Goal: Task Accomplishment & Management: Complete application form

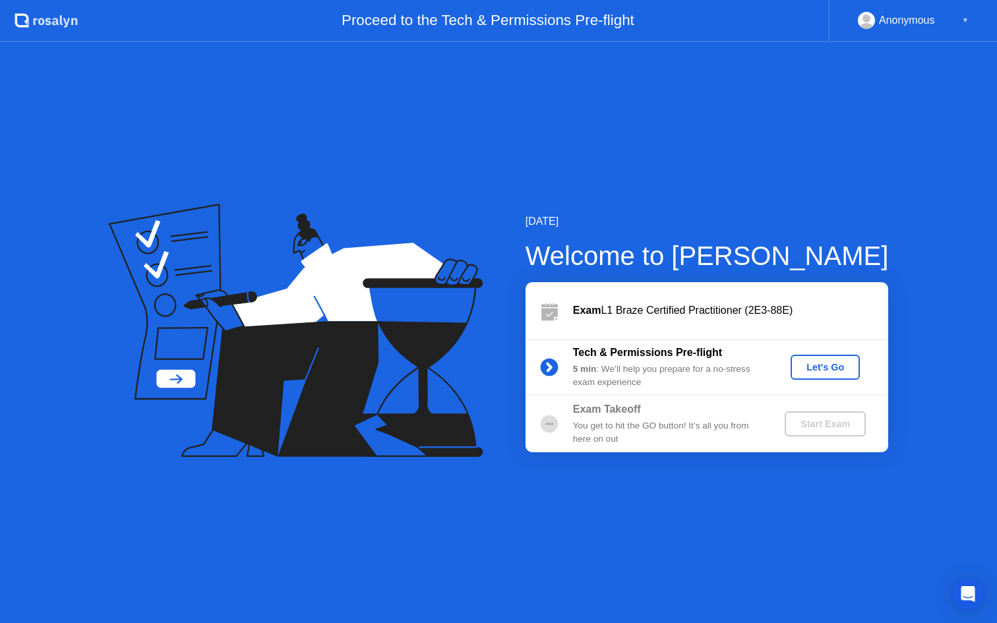
click at [815, 362] on div "Let's Go" at bounding box center [825, 367] width 59 height 11
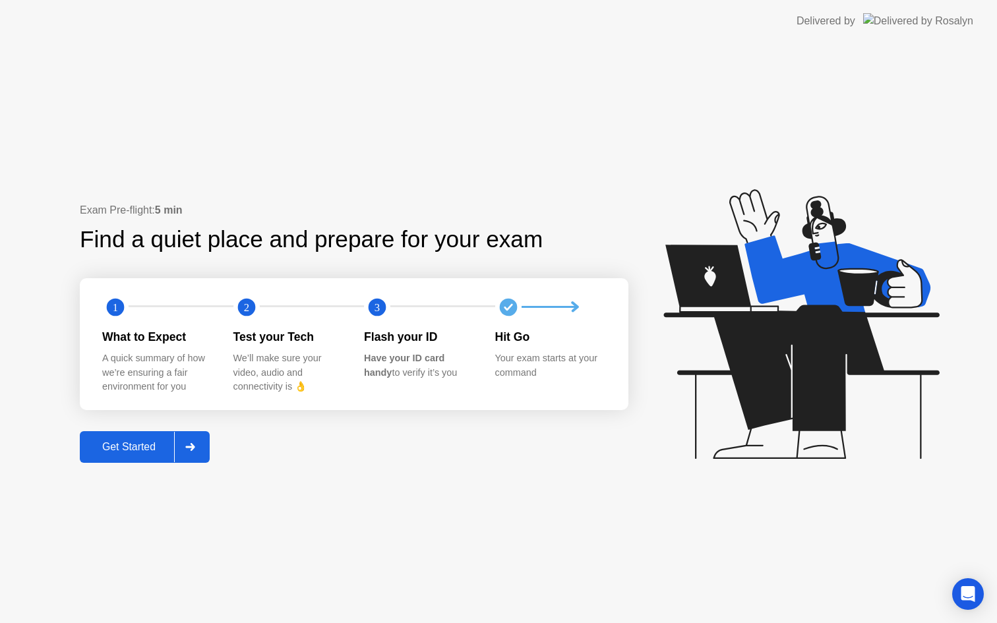
click at [146, 452] on div "Get Started" at bounding box center [129, 447] width 90 height 12
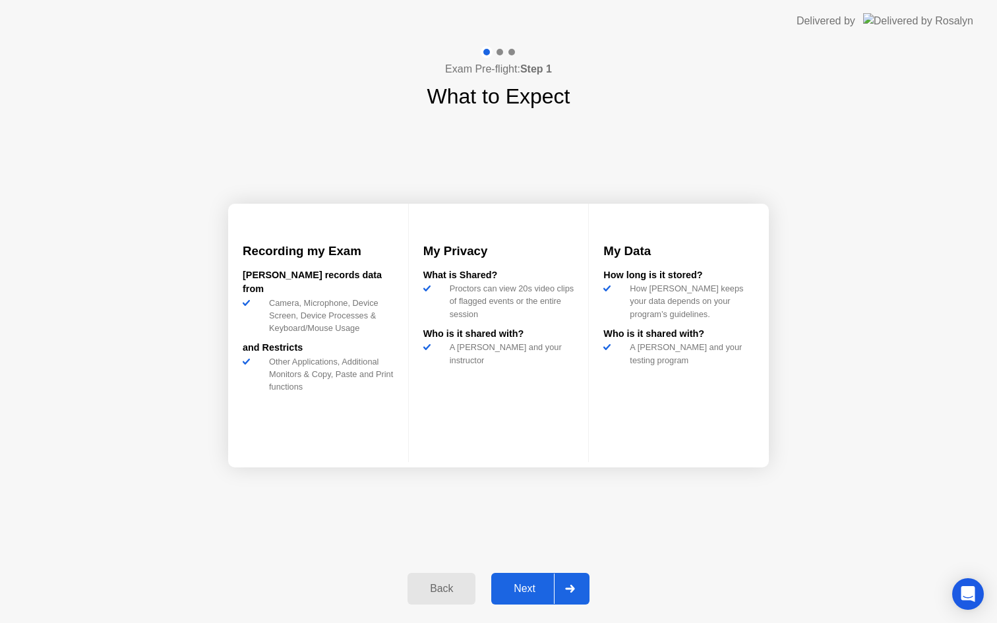
click at [532, 587] on div "Next" at bounding box center [524, 589] width 59 height 12
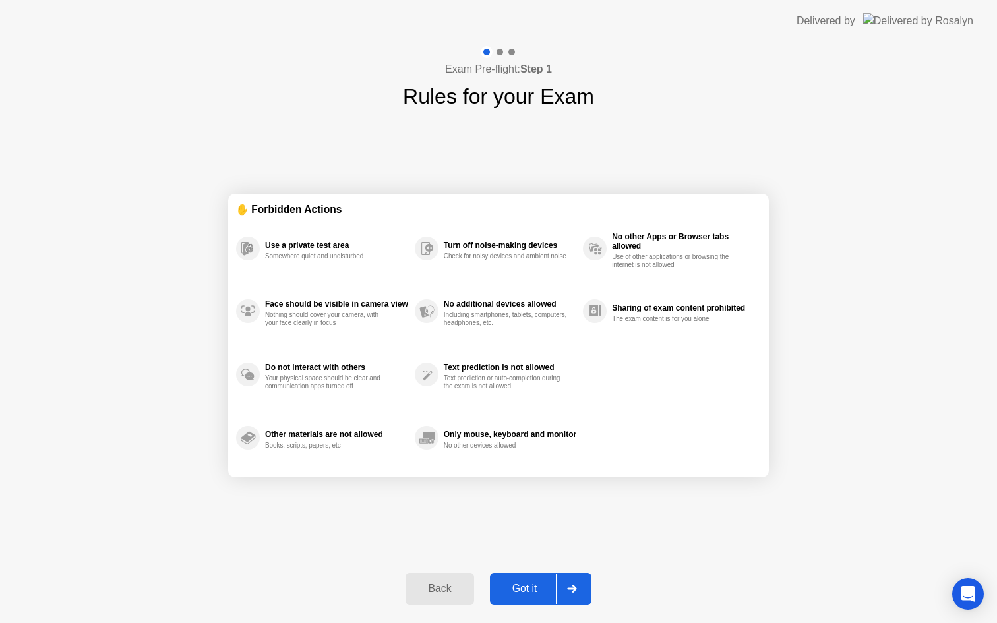
click at [535, 593] on div "Got it" at bounding box center [525, 589] width 62 height 12
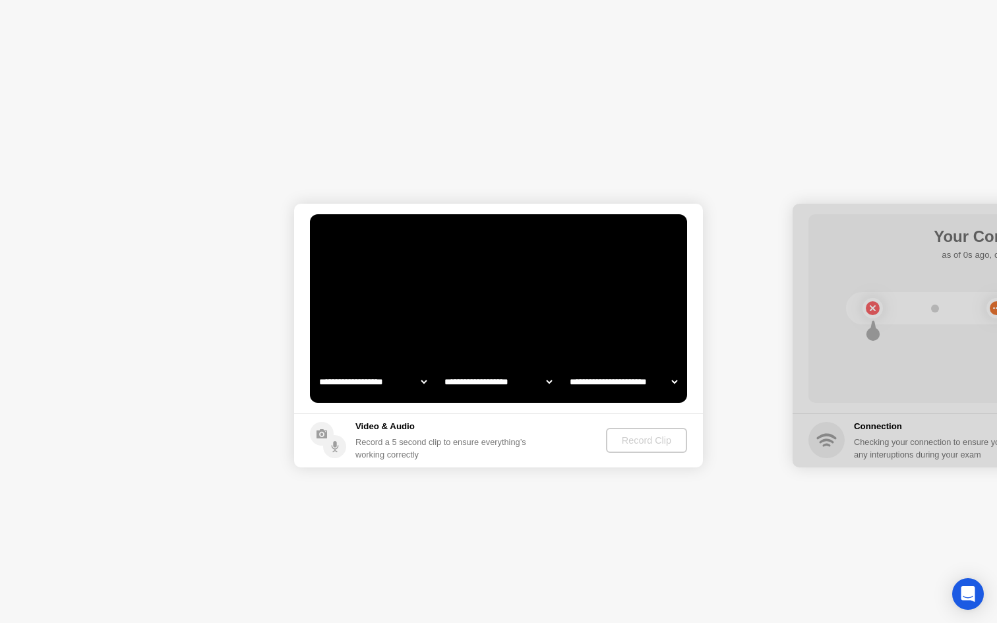
select select "**********"
select select "*******"
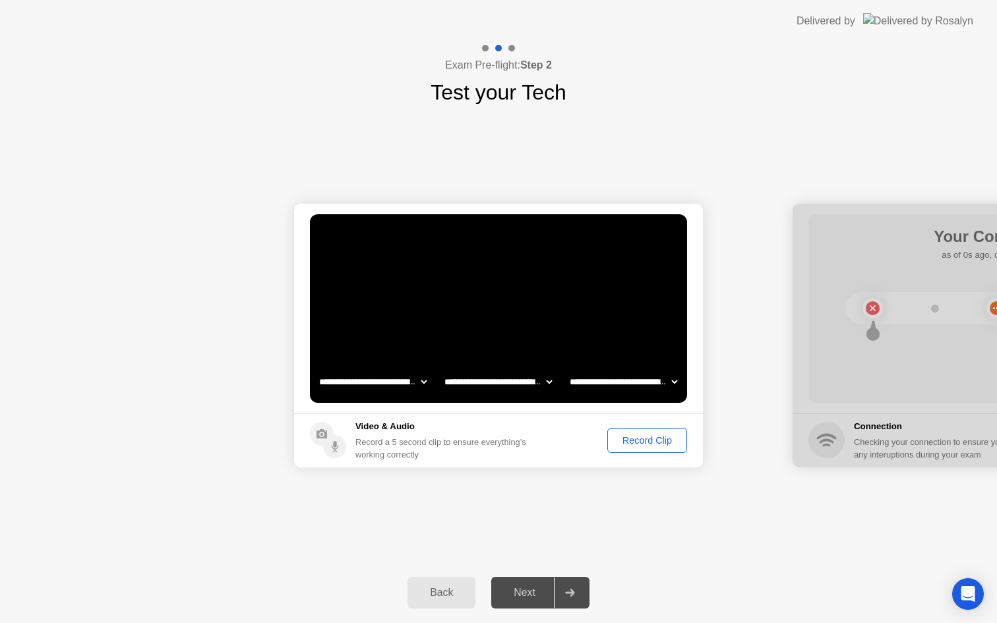
click at [631, 442] on div "Record Clip" at bounding box center [647, 440] width 71 height 11
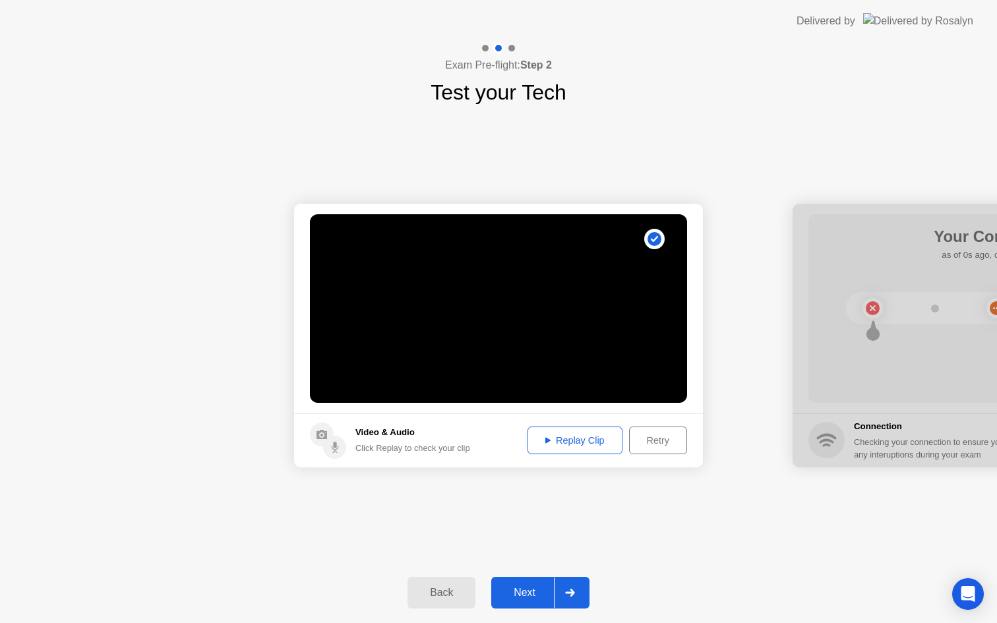
click at [582, 442] on div "Replay Clip" at bounding box center [575, 440] width 86 height 11
click at [535, 595] on div "Next" at bounding box center [524, 593] width 59 height 12
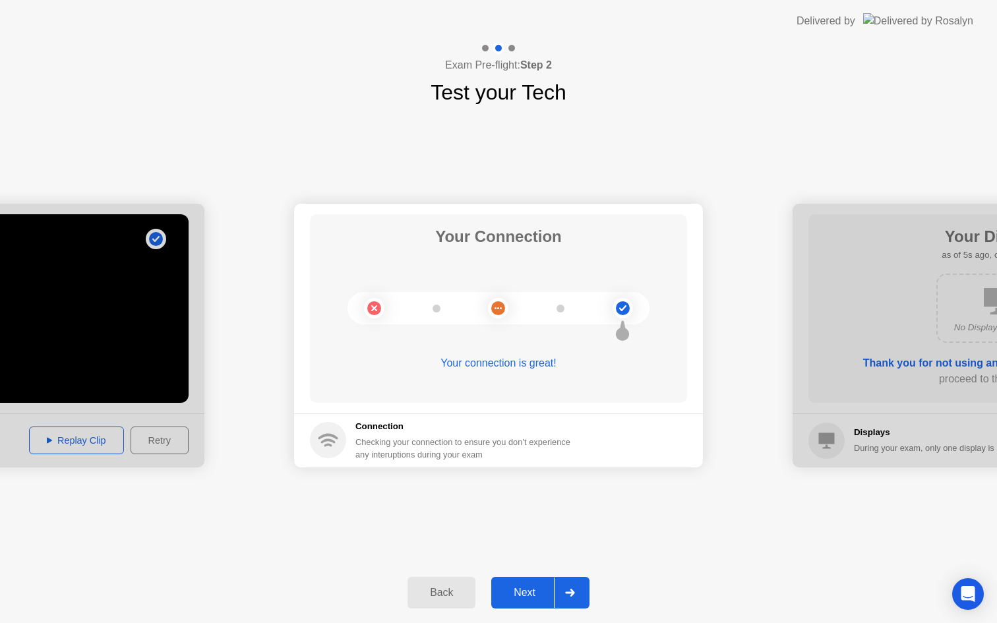
click at [512, 592] on div "Next" at bounding box center [524, 593] width 59 height 12
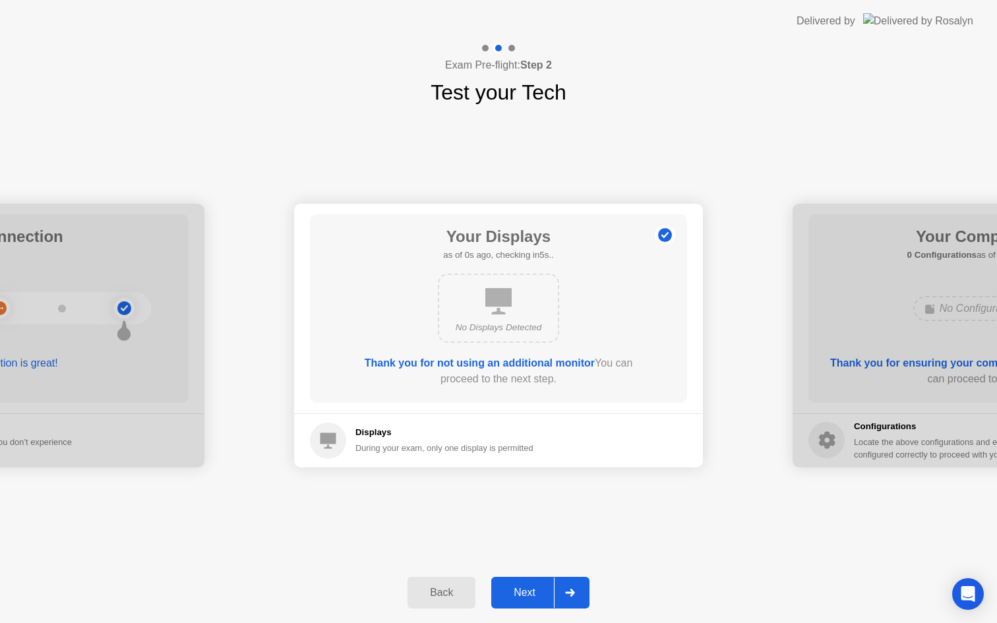
click at [520, 606] on button "Next" at bounding box center [540, 593] width 98 height 32
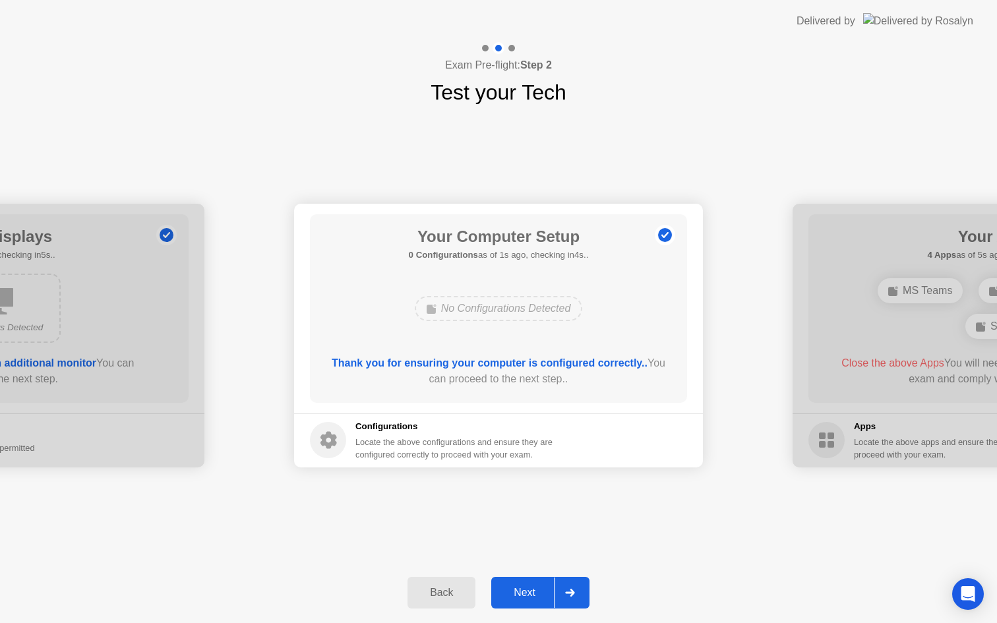
click at [526, 593] on div "Next" at bounding box center [524, 593] width 59 height 12
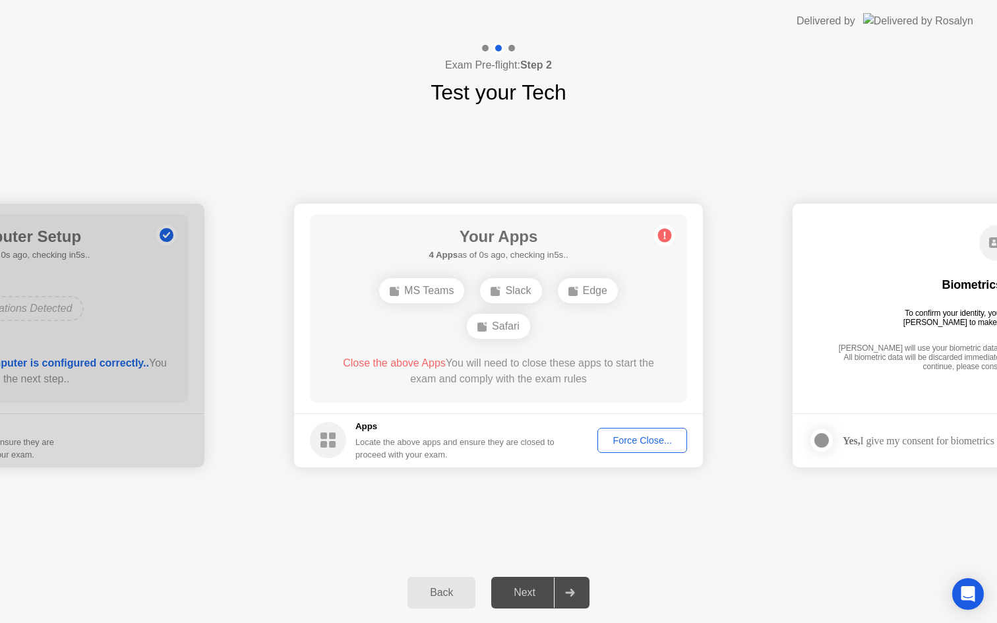
click at [388, 361] on span "Close the above Apps" at bounding box center [394, 362] width 103 height 11
click at [649, 443] on div "Force Close..." at bounding box center [642, 440] width 80 height 11
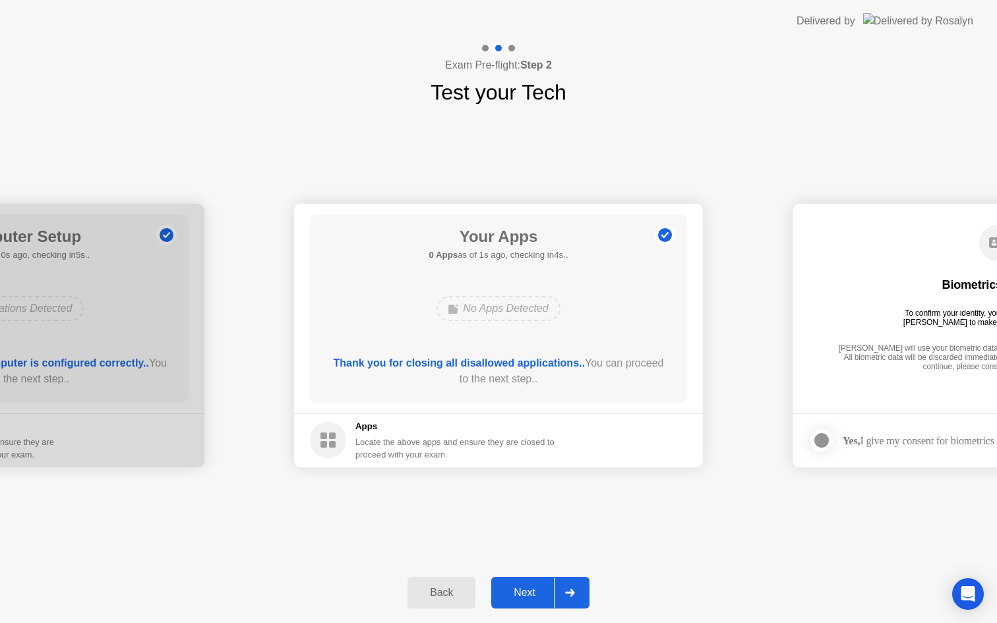
click at [536, 583] on button "Next" at bounding box center [540, 593] width 98 height 32
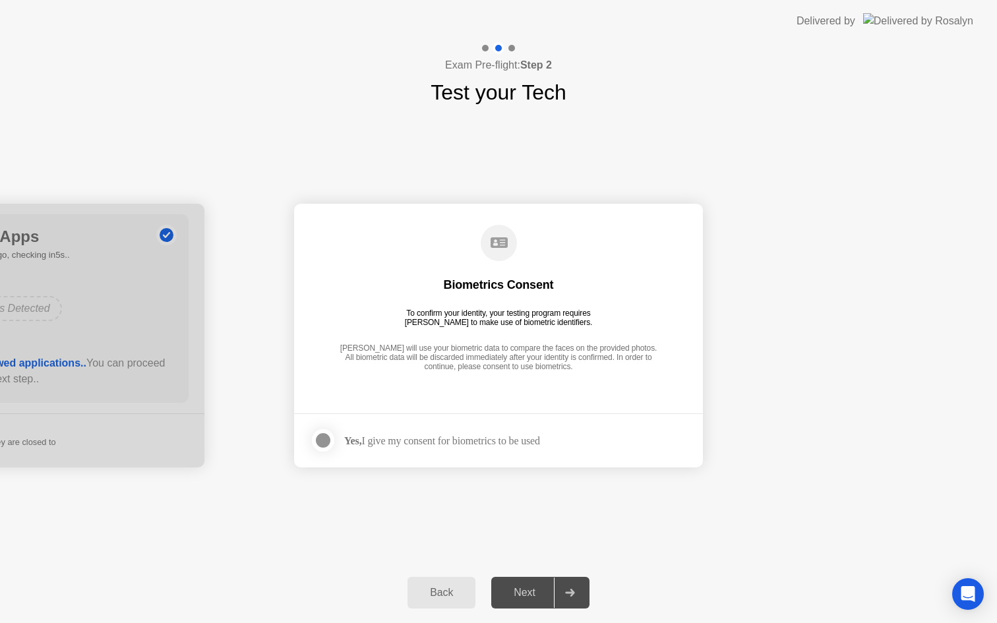
click at [402, 443] on div "Yes, I give my consent for biometrics to be used" at bounding box center [442, 440] width 196 height 13
click at [323, 433] on div at bounding box center [323, 441] width 16 height 16
click at [520, 589] on div "Next" at bounding box center [524, 593] width 59 height 12
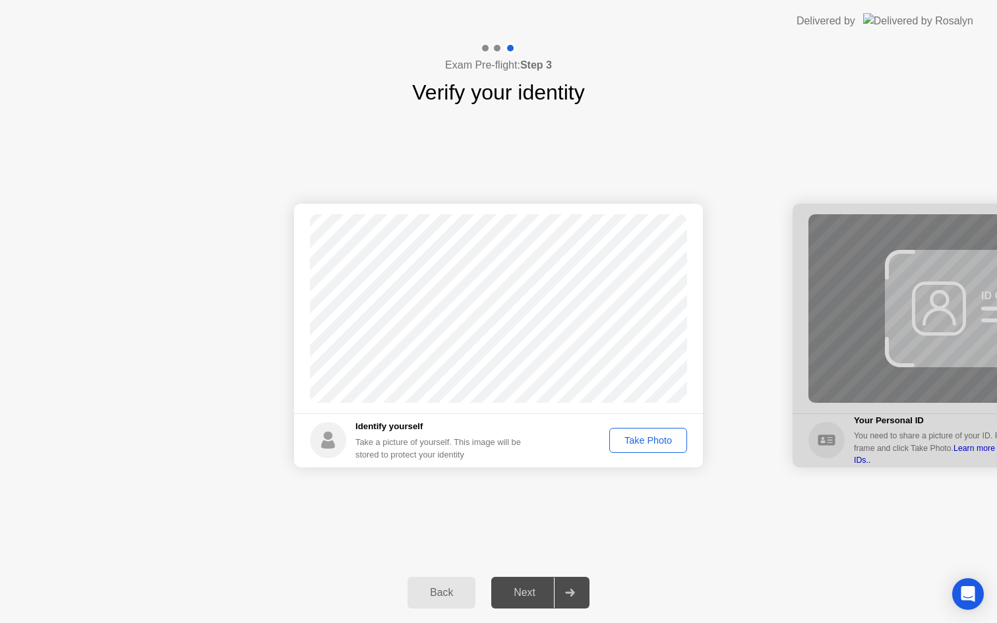
click at [642, 440] on div "Take Photo" at bounding box center [648, 440] width 69 height 11
click at [524, 587] on div "Next" at bounding box center [524, 593] width 59 height 12
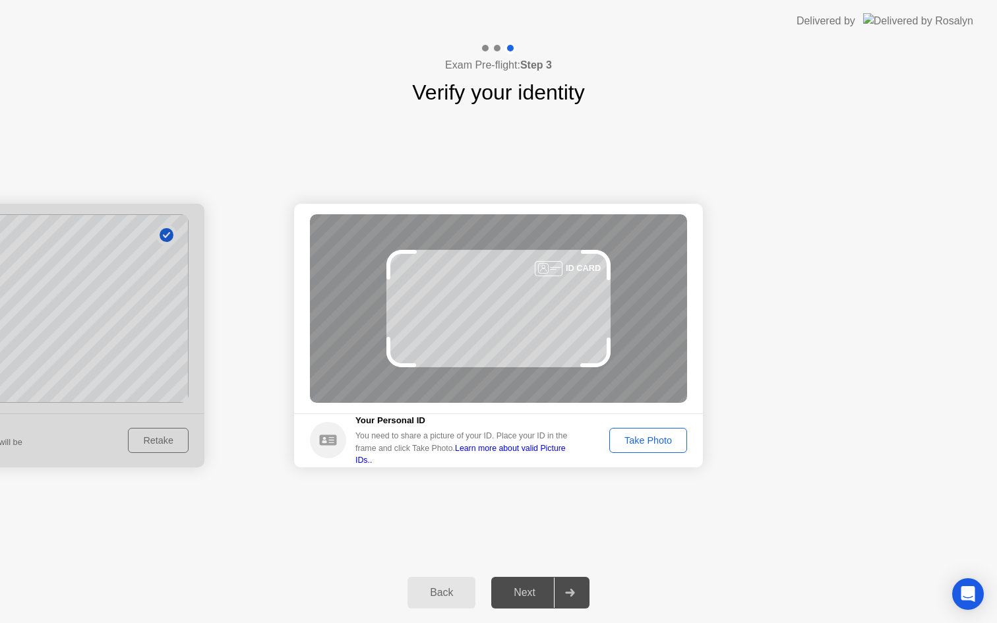
click at [624, 445] on div "Take Photo" at bounding box center [648, 440] width 69 height 11
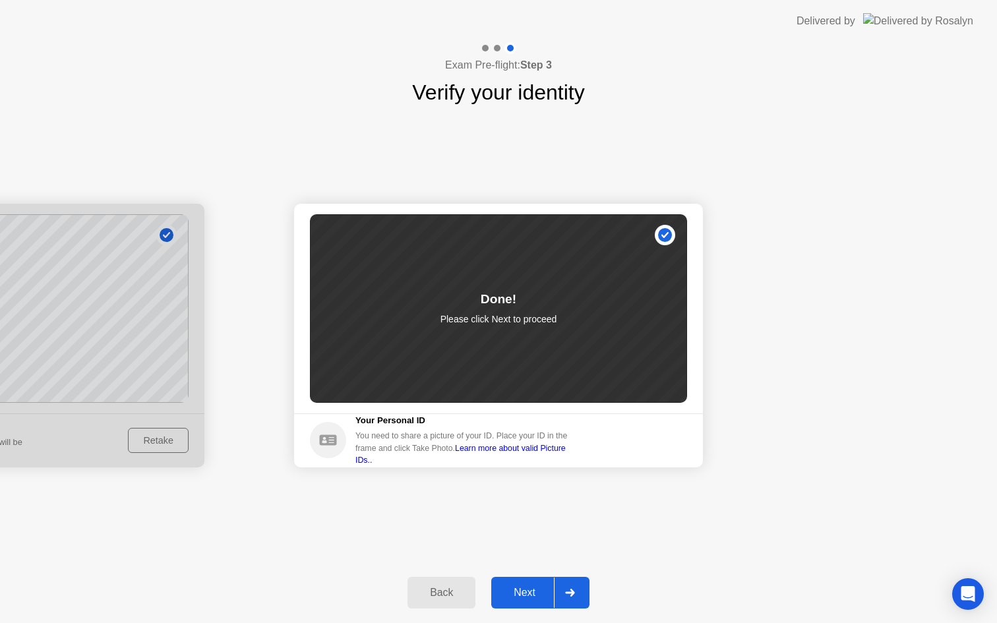
click at [527, 591] on div "Next" at bounding box center [524, 593] width 59 height 12
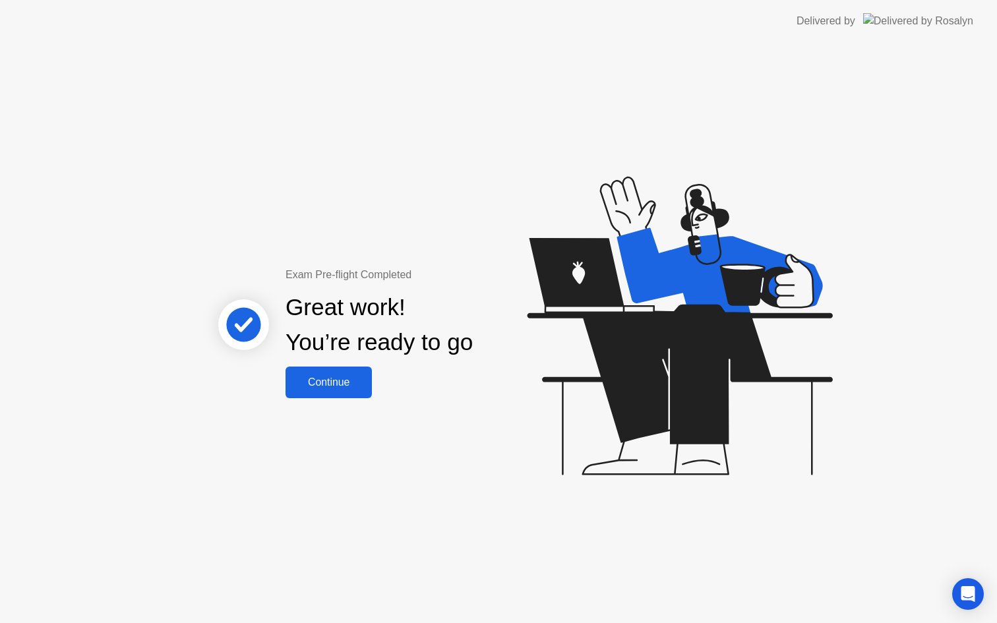
click at [324, 383] on div "Continue" at bounding box center [328, 382] width 78 height 12
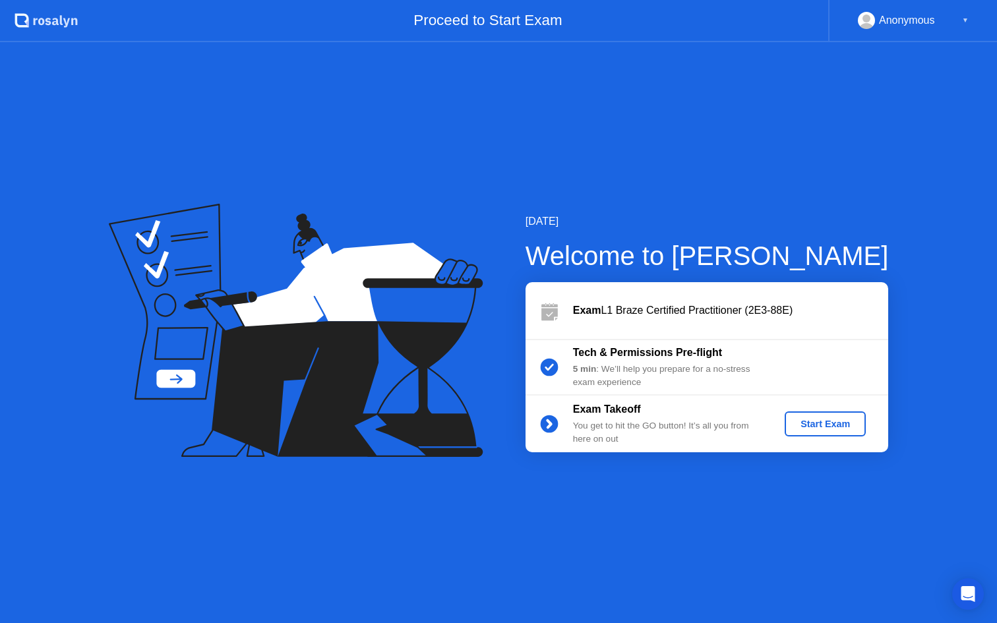
click at [834, 422] on div "Start Exam" at bounding box center [825, 424] width 71 height 11
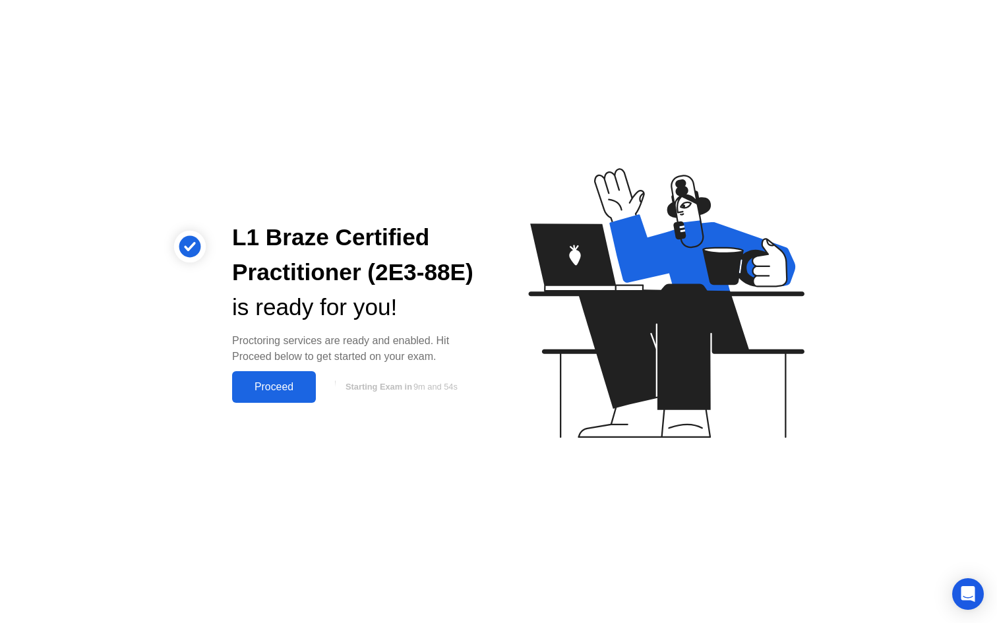
click at [270, 385] on div "Proceed" at bounding box center [274, 387] width 76 height 12
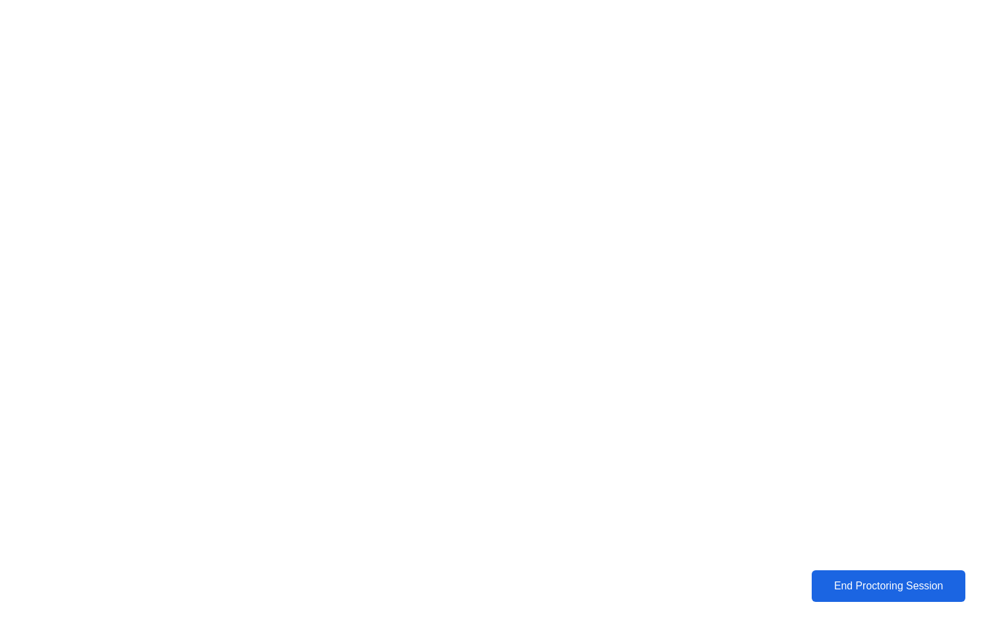
click at [852, 597] on button "End Proctoring Session" at bounding box center [888, 587] width 164 height 34
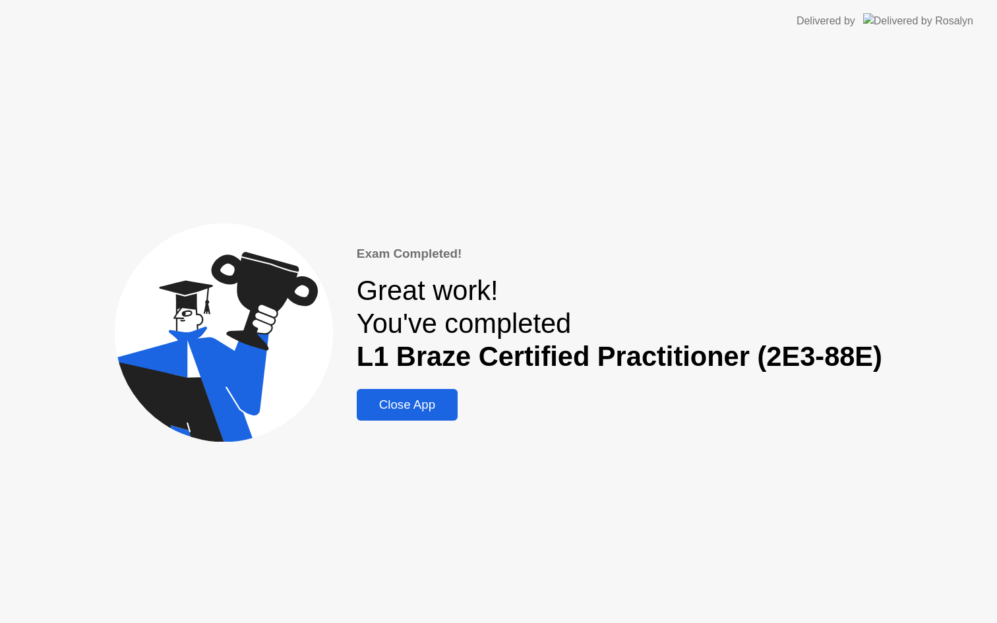
click at [423, 407] on div "Close App" at bounding box center [407, 405] width 93 height 15
